Goal: Check status: Check status

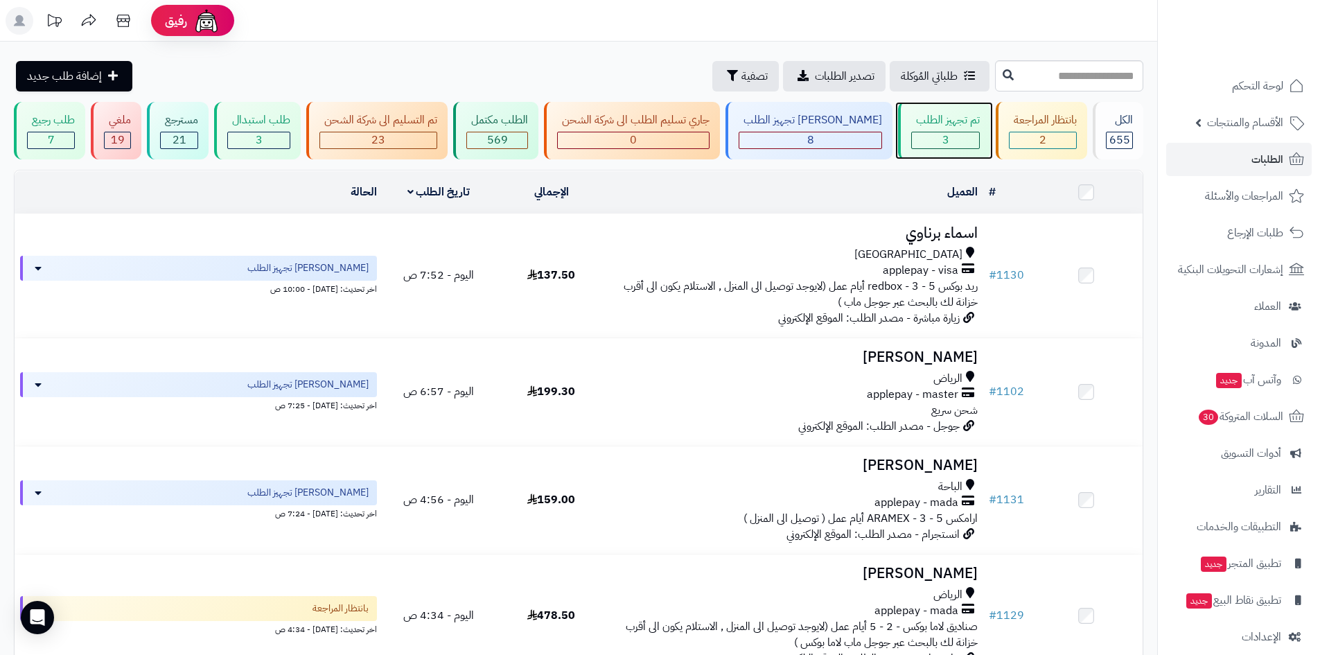
click at [948, 142] on div "3" at bounding box center [945, 140] width 67 height 16
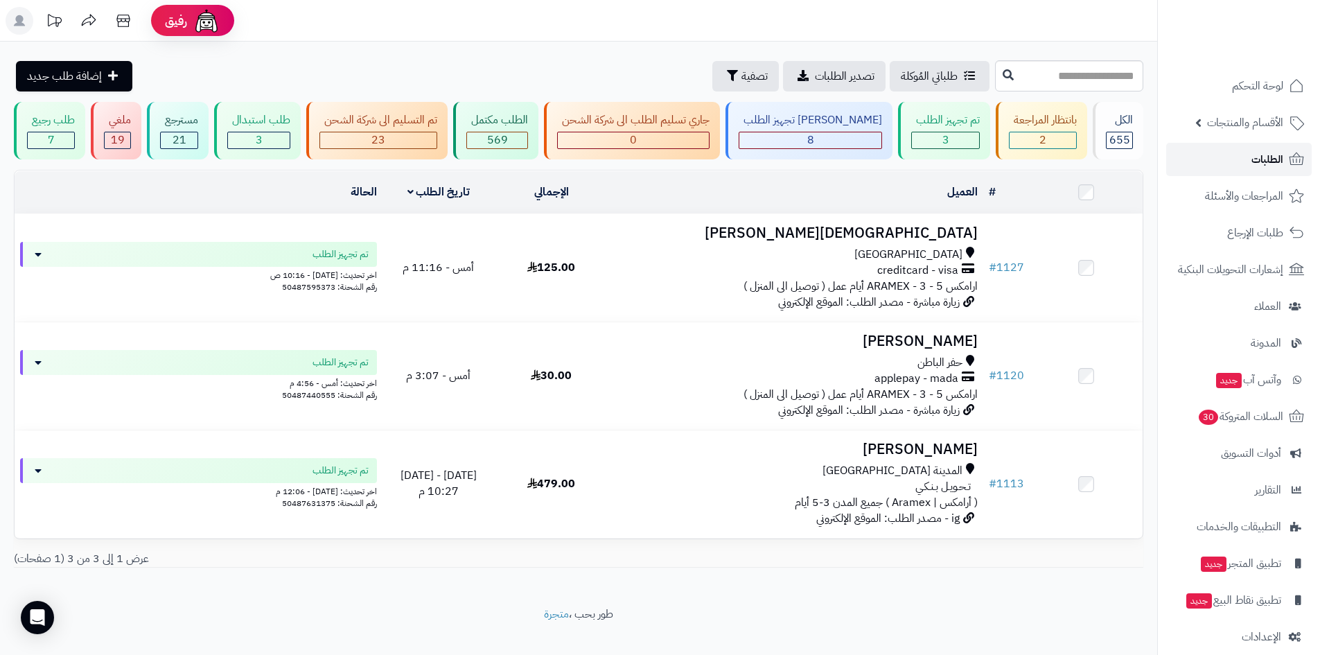
click at [1230, 163] on link "الطلبات" at bounding box center [1239, 159] width 146 height 33
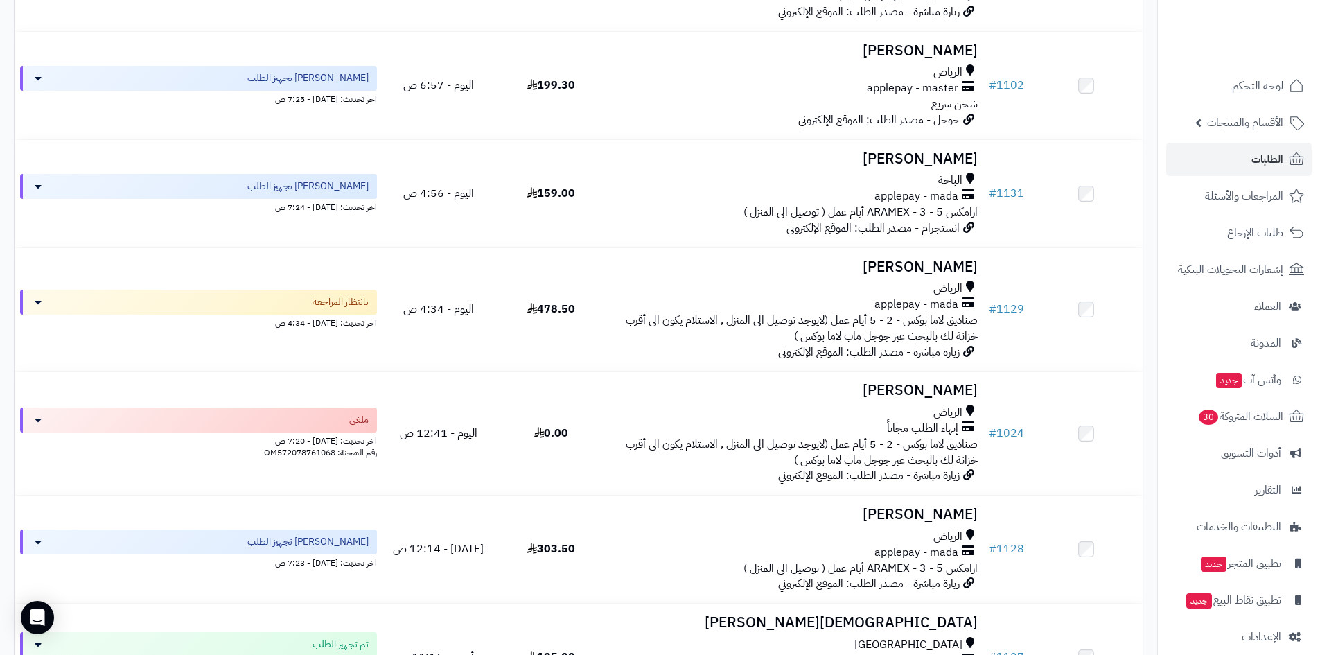
scroll to position [370, 0]
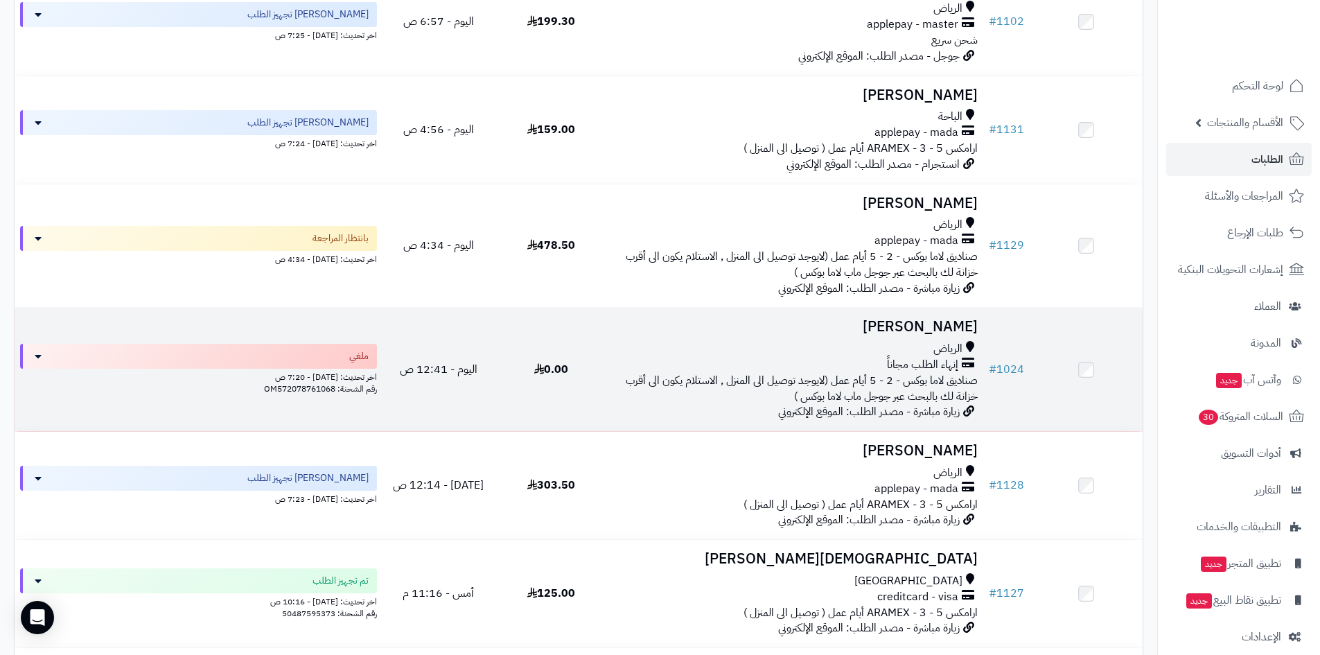
click at [919, 327] on h3 "[PERSON_NAME]" at bounding box center [795, 327] width 364 height 16
